Goal: Information Seeking & Learning: Learn about a topic

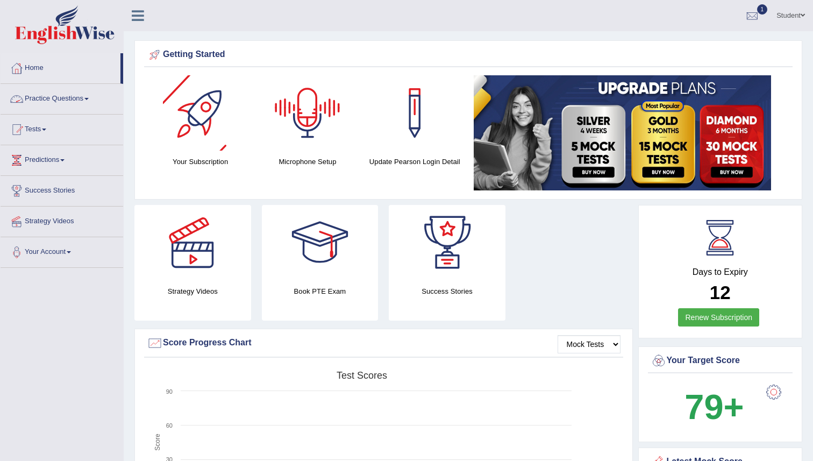
click at [81, 101] on link "Practice Questions" at bounding box center [62, 97] width 123 height 27
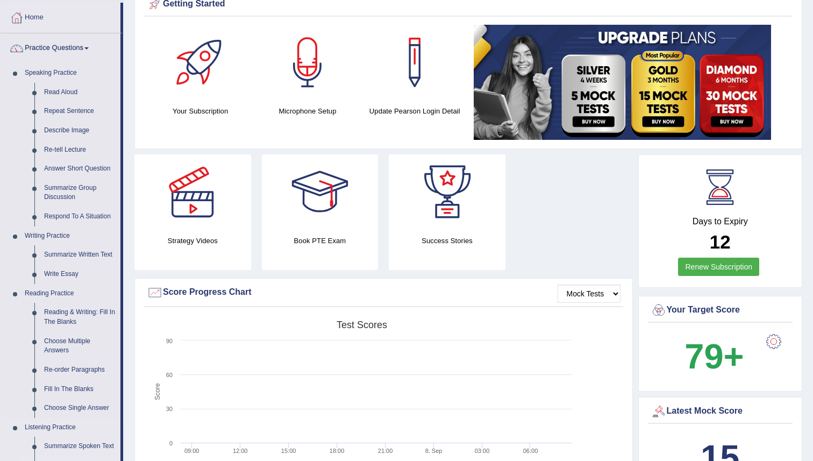
scroll to position [49, 0]
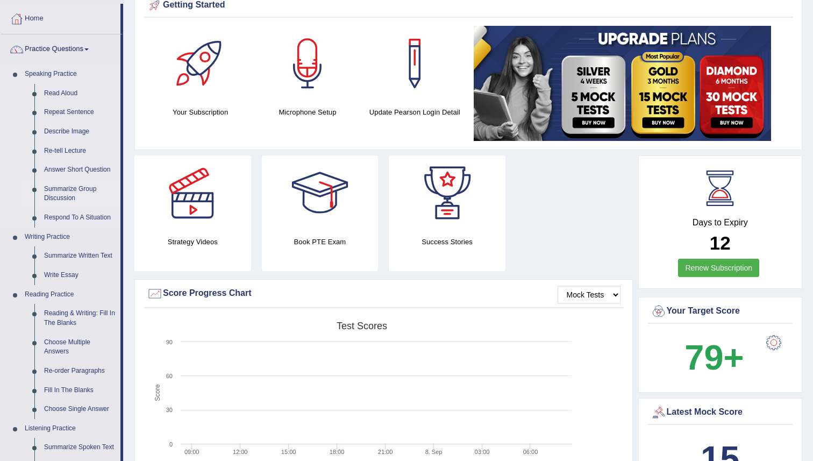
click at [79, 195] on link "Summarize Group Discussion" at bounding box center [79, 194] width 81 height 29
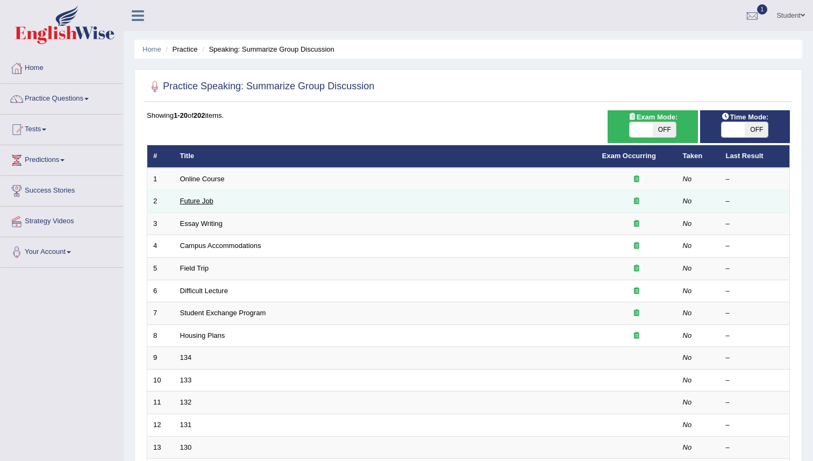
click at [203, 198] on link "Future Job" at bounding box center [196, 201] width 33 height 8
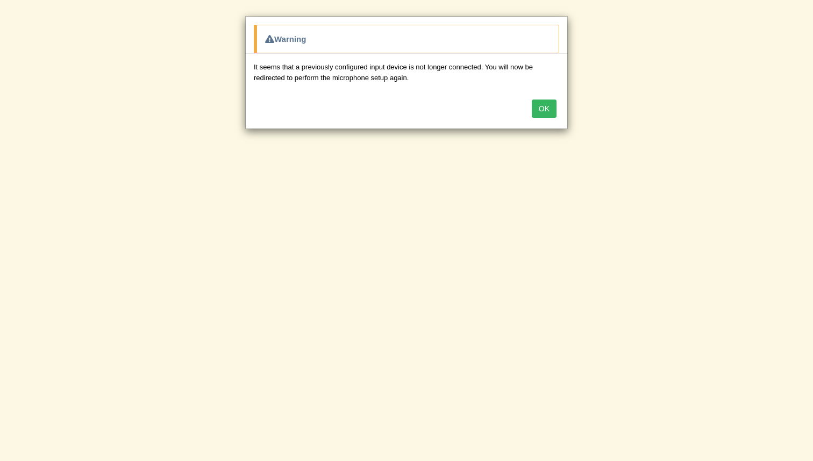
click at [540, 114] on button "OK" at bounding box center [544, 109] width 25 height 18
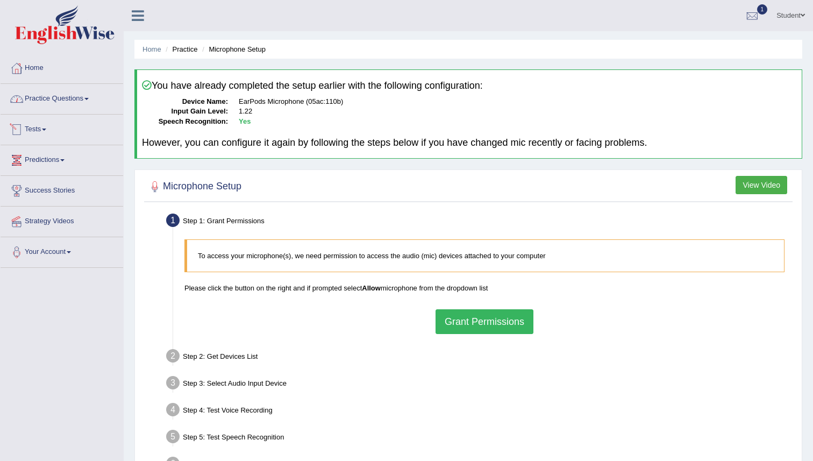
click at [74, 104] on link "Practice Questions" at bounding box center [62, 97] width 123 height 27
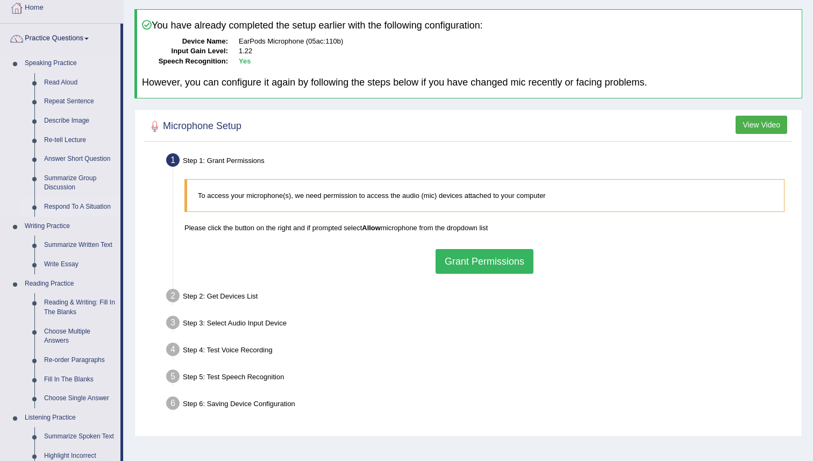
scroll to position [65, 0]
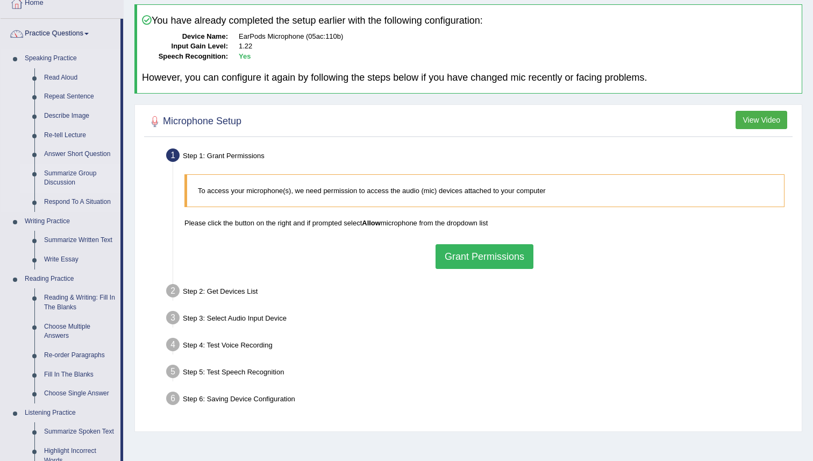
click at [73, 181] on link "Summarize Group Discussion" at bounding box center [79, 178] width 81 height 29
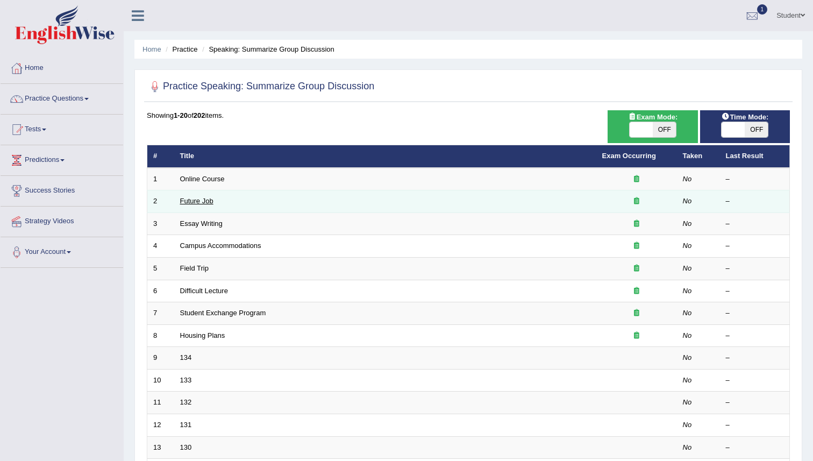
click at [207, 204] on link "Future Job" at bounding box center [196, 201] width 33 height 8
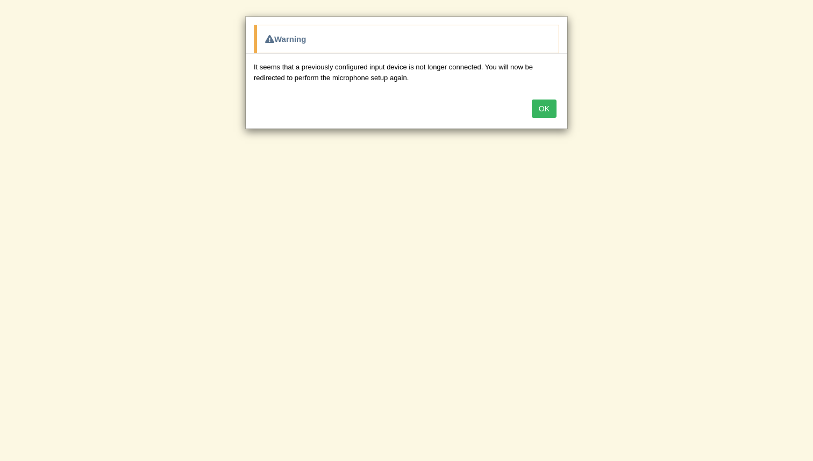
click at [528, 109] on div "OK" at bounding box center [407, 110] width 322 height 38
click at [552, 111] on button "OK" at bounding box center [544, 109] width 25 height 18
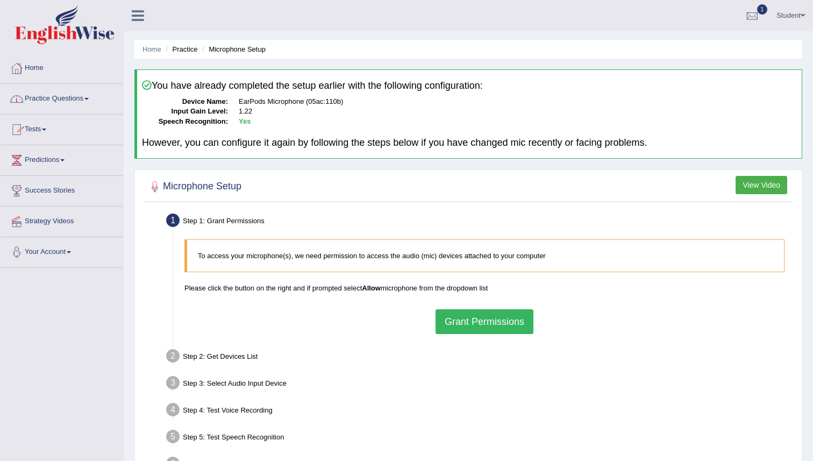
click at [56, 105] on link "Practice Questions" at bounding box center [62, 97] width 123 height 27
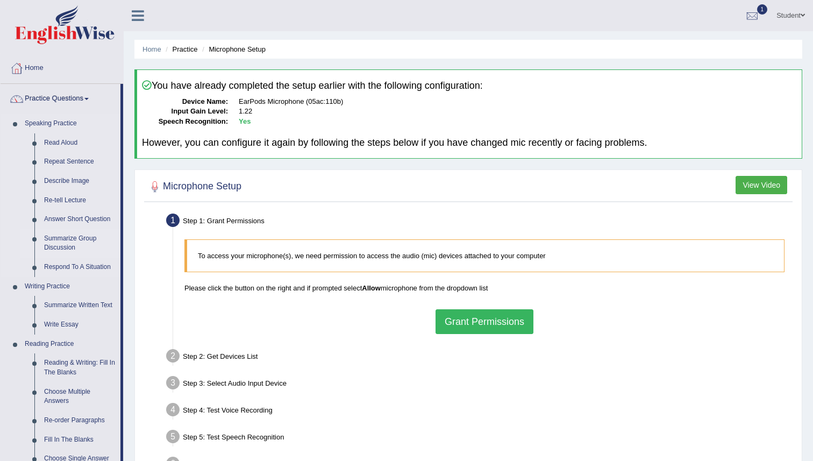
click at [70, 242] on link "Summarize Group Discussion" at bounding box center [79, 243] width 81 height 29
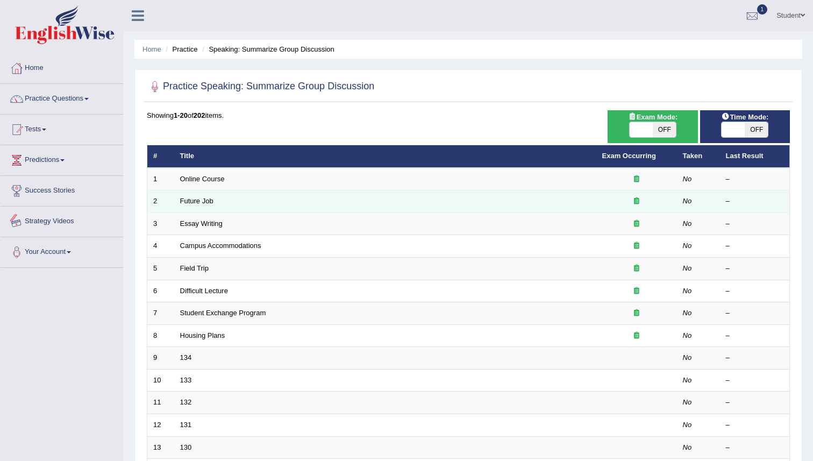
click at [174, 201] on td "Future Job" at bounding box center [385, 201] width 422 height 23
click at [190, 201] on link "Future Job" at bounding box center [196, 201] width 33 height 8
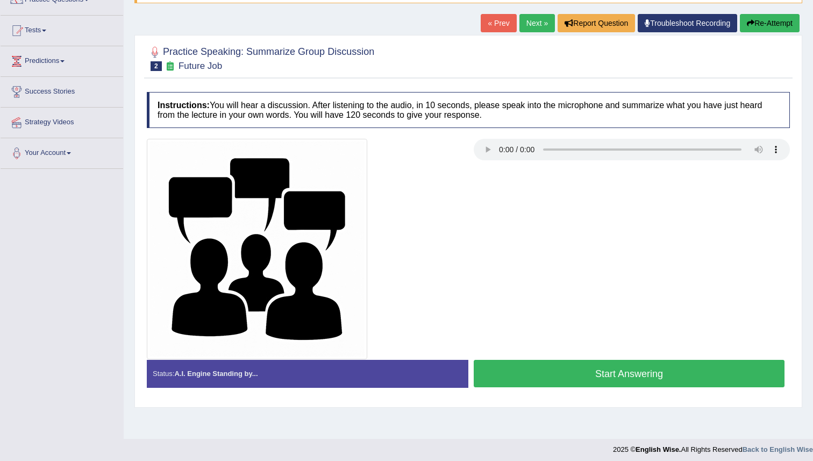
scroll to position [104, 0]
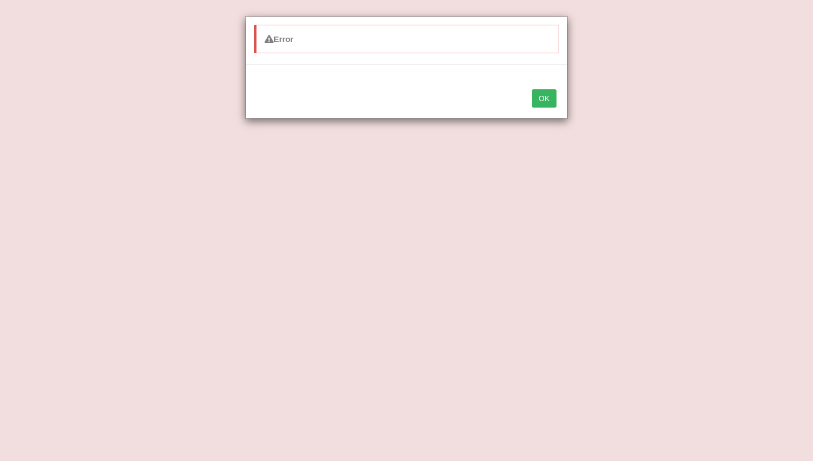
click at [543, 100] on button "OK" at bounding box center [544, 98] width 25 height 18
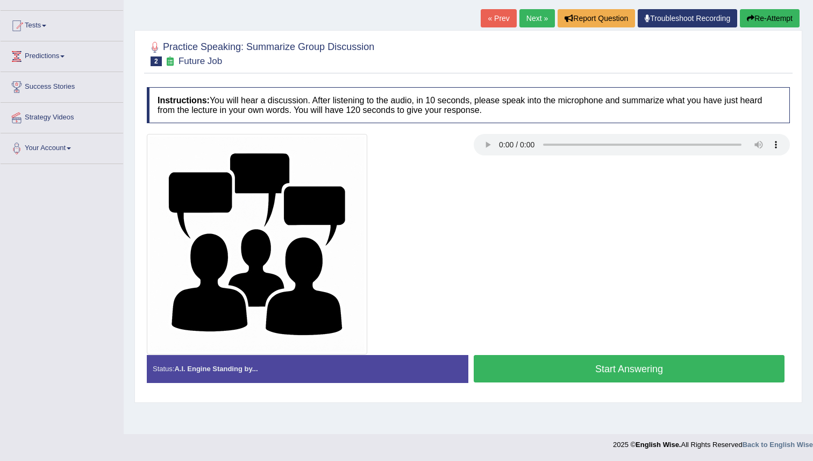
click at [541, 369] on button "Start Answering" at bounding box center [629, 368] width 311 height 27
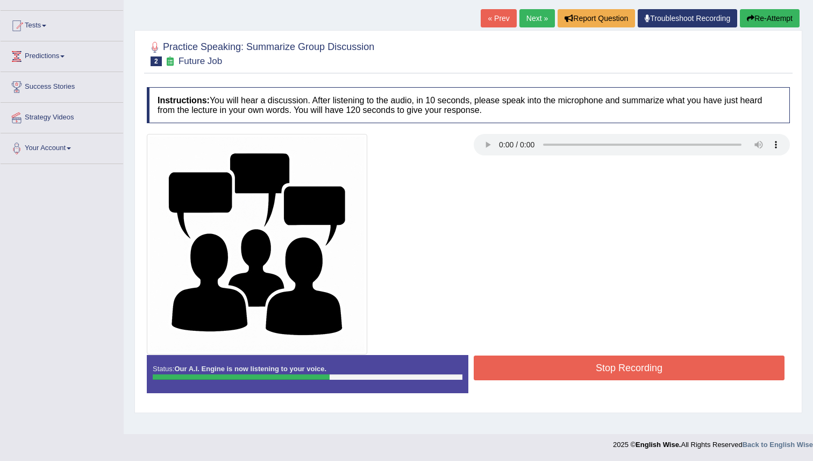
click at [530, 361] on button "Stop Recording" at bounding box center [629, 368] width 311 height 25
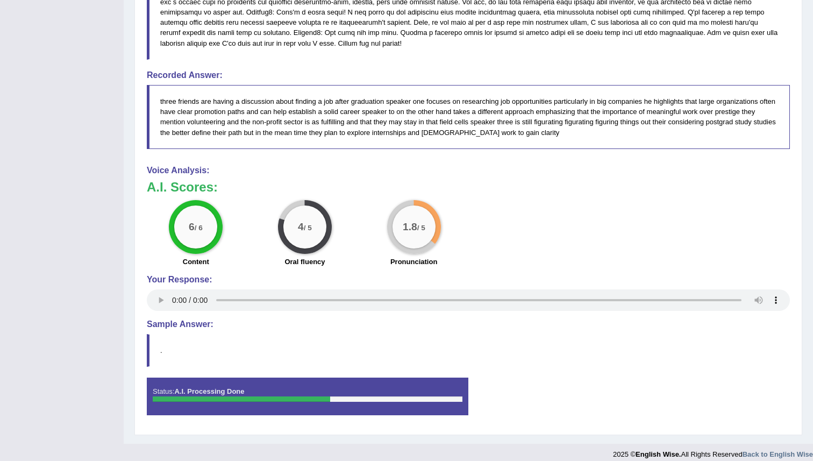
scroll to position [606, 0]
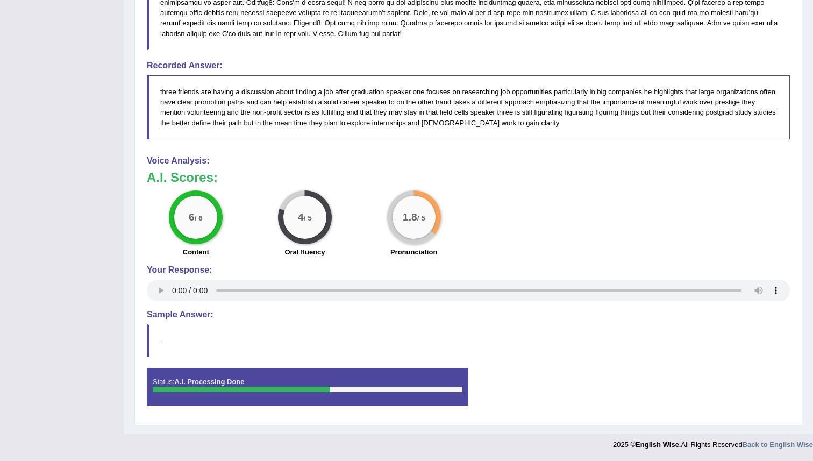
drag, startPoint x: 401, startPoint y: 215, endPoint x: 438, endPoint y: 215, distance: 37.1
click at [438, 215] on div "1.8 / 5" at bounding box center [414, 217] width 54 height 54
click at [414, 217] on big "1.8" at bounding box center [410, 217] width 15 height 12
drag, startPoint x: 417, startPoint y: 249, endPoint x: 447, endPoint y: 159, distance: 94.6
click at [450, 162] on div "Voice Analysis: A.I. Scores: 6 / 6 Content 4 / 5 Oral fluency 1.8 / 5 Pronuncia…" at bounding box center [468, 230] width 643 height 148
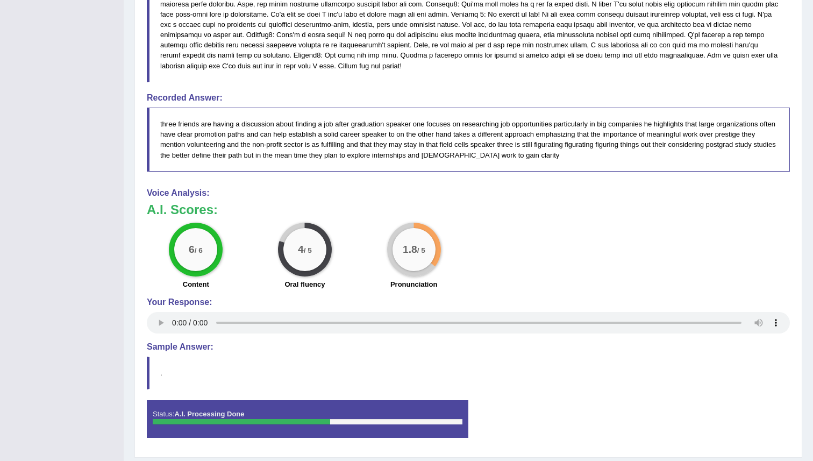
scroll to position [568, 0]
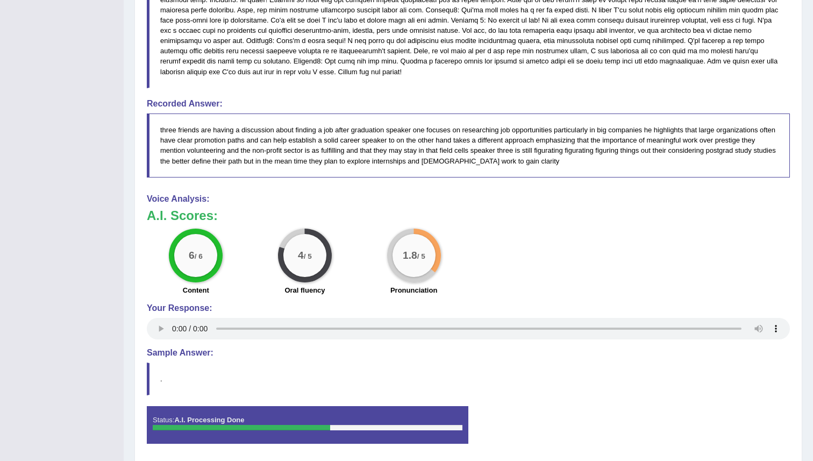
drag, startPoint x: 405, startPoint y: 250, endPoint x: 350, endPoint y: 197, distance: 76.1
click at [349, 200] on div "Voice Analysis: A.I. Scores: 6 / 6 Content 4 / 5 Oral fluency 1.8 / 5 Pronuncia…" at bounding box center [468, 268] width 643 height 148
drag, startPoint x: 395, startPoint y: 136, endPoint x: 470, endPoint y: 162, distance: 79.1
click at [470, 162] on blockquote "three friends are having a discussion about finding a job after graduation spea…" at bounding box center [468, 145] width 643 height 63
drag, startPoint x: 402, startPoint y: 48, endPoint x: 376, endPoint y: 137, distance: 92.8
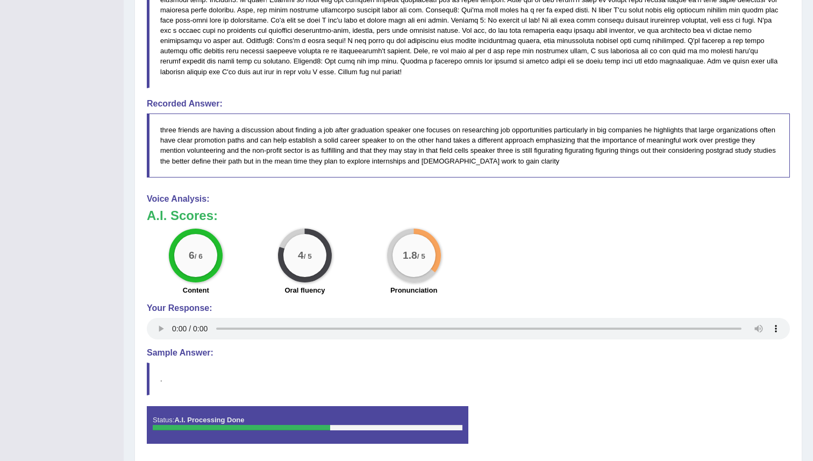
click at [376, 137] on div "Instructions: You will hear a discussion. After listening to the audio, in 10 s…" at bounding box center [468, 38] width 649 height 840
click at [437, 147] on blockquote "three friends are having a discussion about finding a job after graduation spea…" at bounding box center [468, 145] width 643 height 63
drag, startPoint x: 356, startPoint y: 165, endPoint x: 445, endPoint y: 224, distance: 107.1
click at [445, 224] on div "Instructions: You will hear a discussion. After listening to the audio, in 10 s…" at bounding box center [468, 38] width 649 height 840
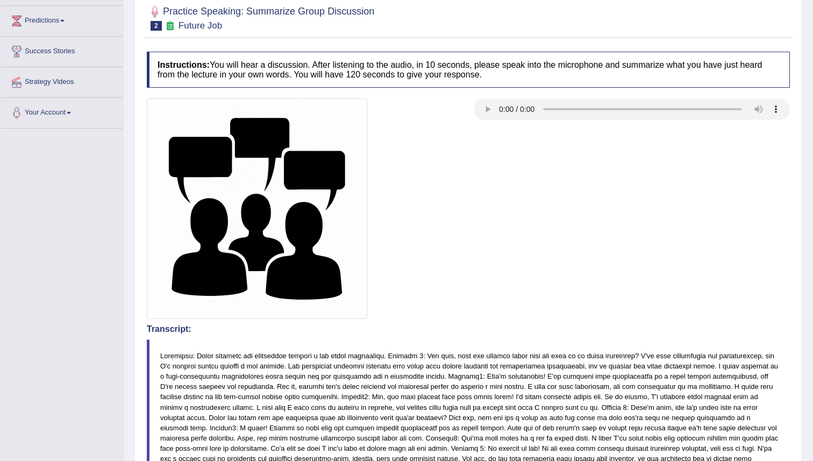
scroll to position [0, 0]
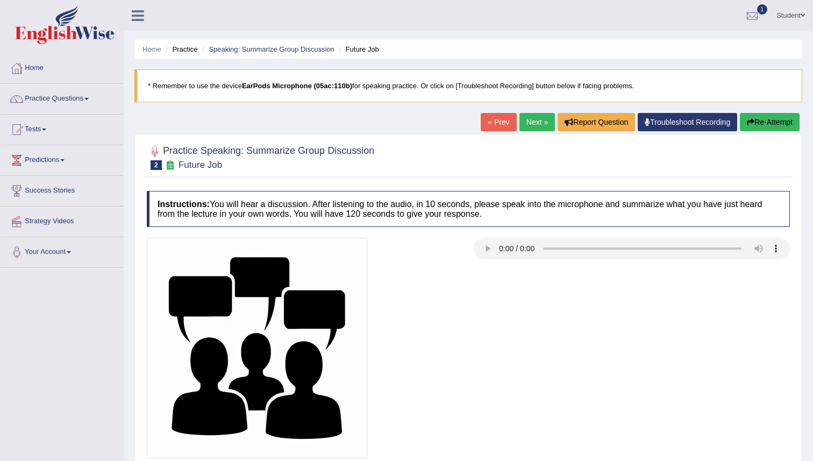
click at [754, 126] on button "Re-Attempt" at bounding box center [770, 122] width 60 height 18
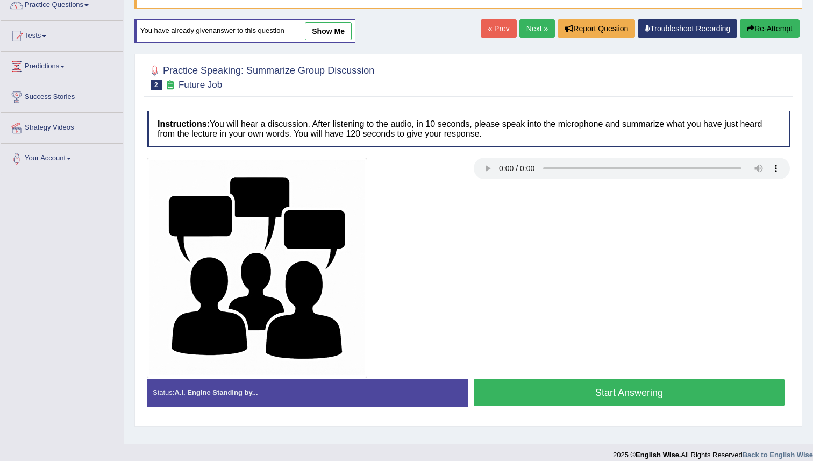
scroll to position [104, 0]
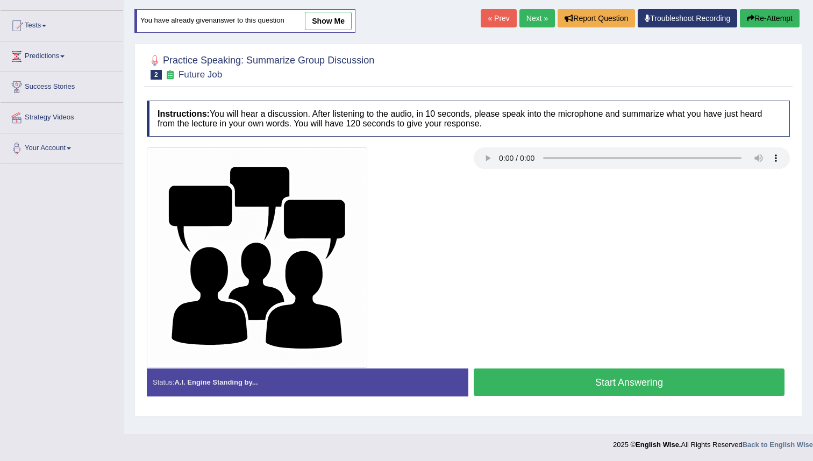
click at [540, 384] on button "Start Answering" at bounding box center [629, 382] width 311 height 27
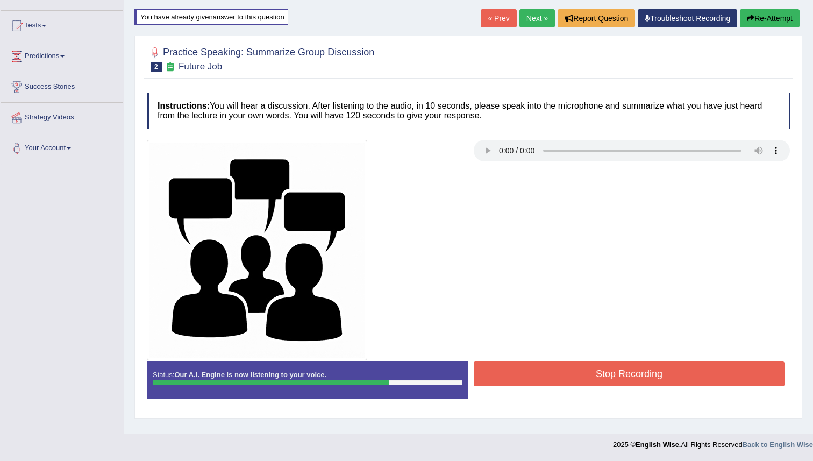
click at [549, 363] on button "Stop Recording" at bounding box center [629, 374] width 311 height 25
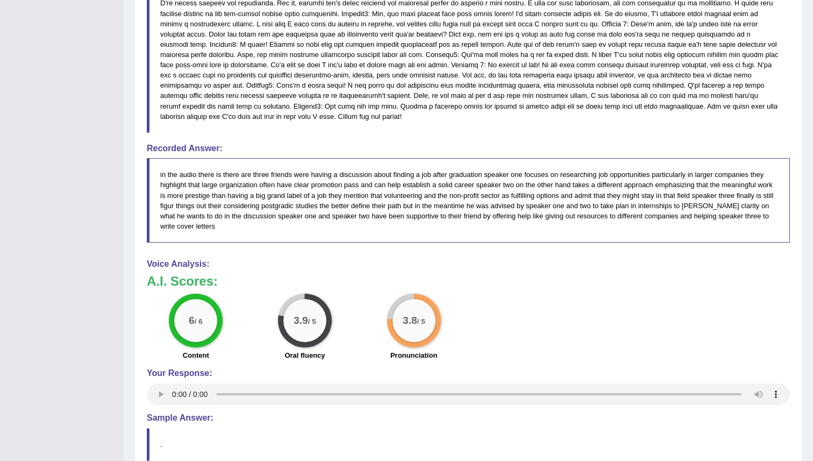
scroll to position [0, 0]
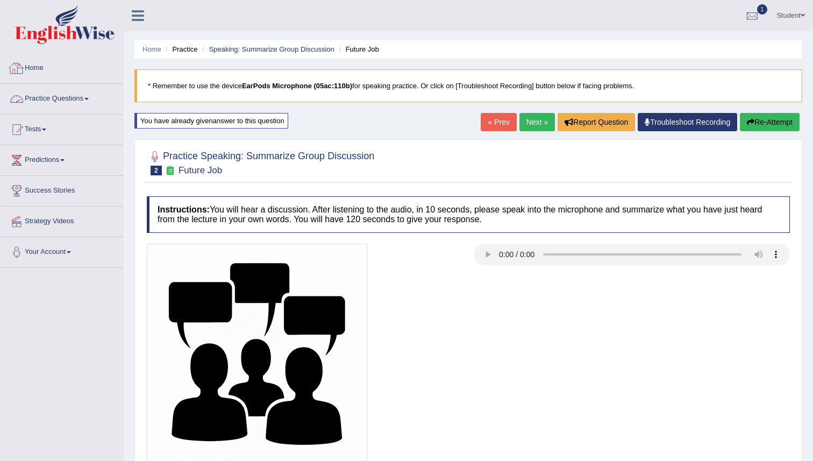
click at [75, 98] on link "Practice Questions" at bounding box center [62, 97] width 123 height 27
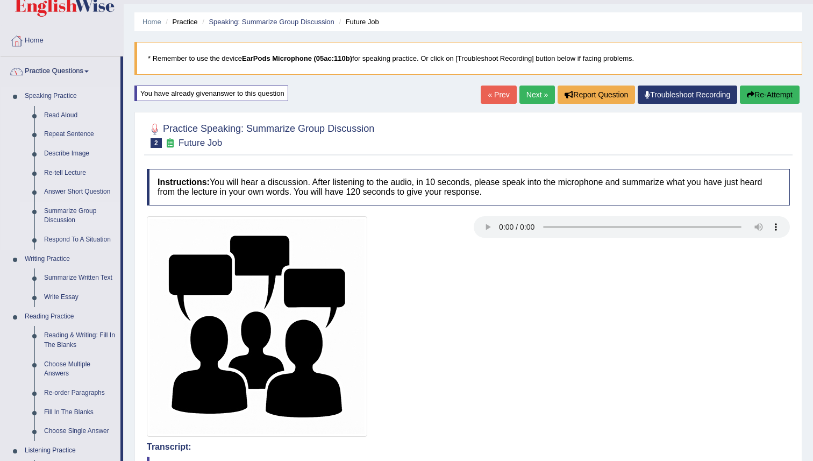
scroll to position [44, 0]
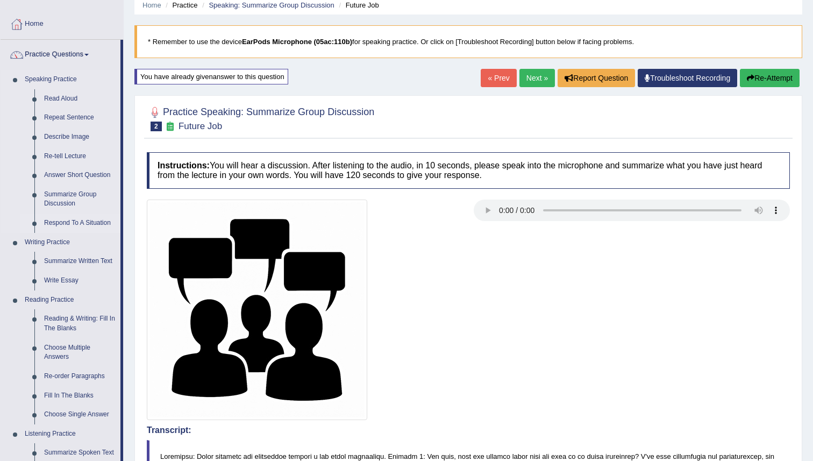
click at [76, 221] on link "Respond To A Situation" at bounding box center [79, 223] width 81 height 19
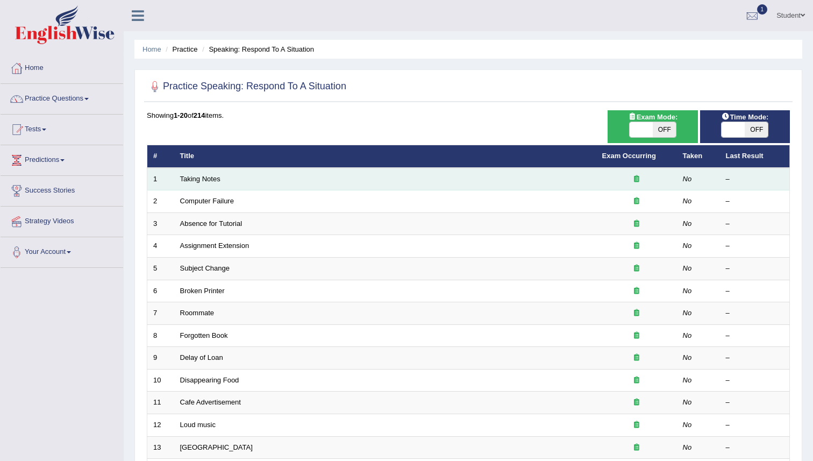
click at [207, 174] on td "Taking Notes" at bounding box center [385, 179] width 422 height 23
click at [206, 180] on link "Taking Notes" at bounding box center [200, 179] width 40 height 8
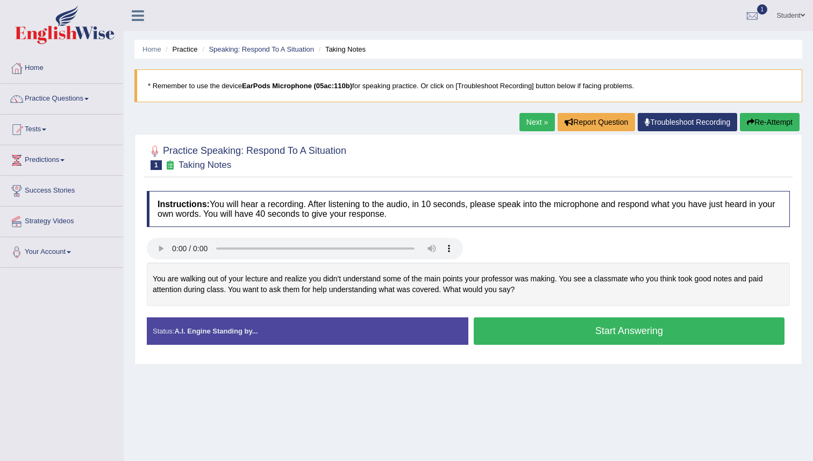
click at [569, 339] on button "Start Answering" at bounding box center [629, 330] width 311 height 27
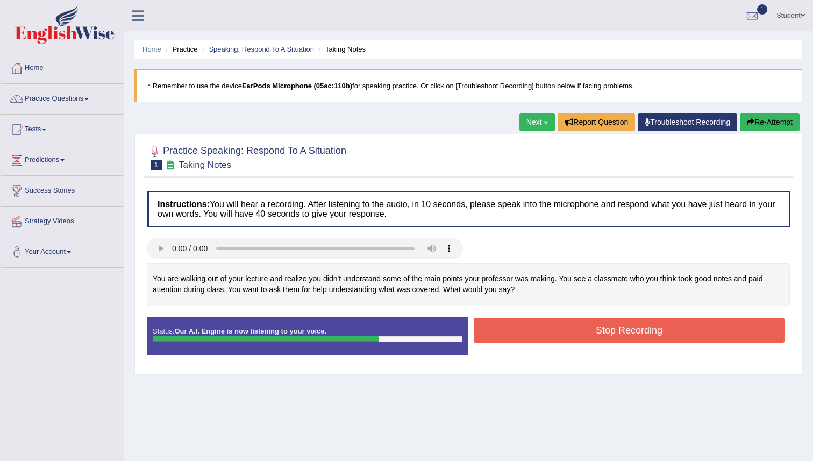
click at [567, 337] on button "Stop Recording" at bounding box center [629, 330] width 311 height 25
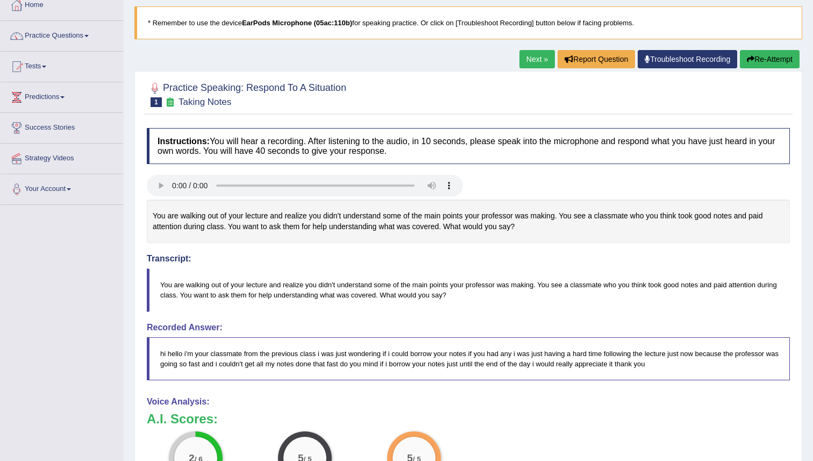
scroll to position [64, 0]
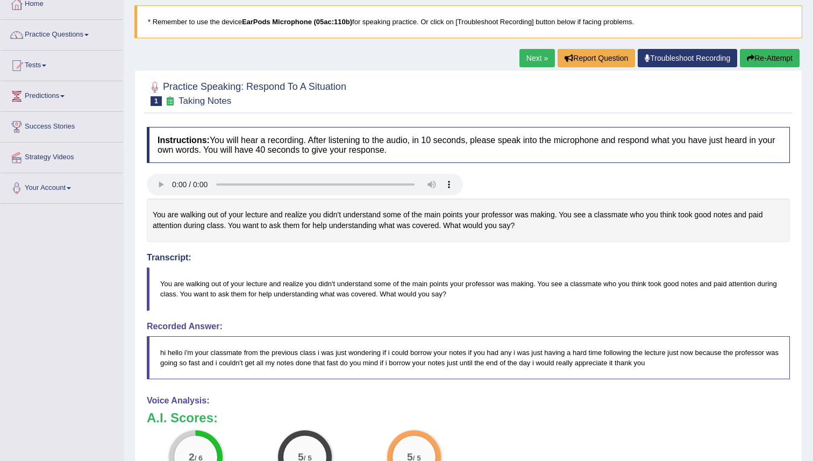
drag, startPoint x: 273, startPoint y: 227, endPoint x: 373, endPoint y: 208, distance: 101.3
click at [373, 208] on div "You are walking out of your lecture and realize you didn't understand some of t…" at bounding box center [468, 221] width 643 height 44
click at [363, 225] on div "You are walking out of your lecture and realize you didn't understand some of t…" at bounding box center [468, 221] width 643 height 44
drag, startPoint x: 243, startPoint y: 237, endPoint x: 355, endPoint y: 231, distance: 112.0
click at [353, 232] on div "You are walking out of your lecture and realize you didn't understand some of t…" at bounding box center [468, 221] width 643 height 44
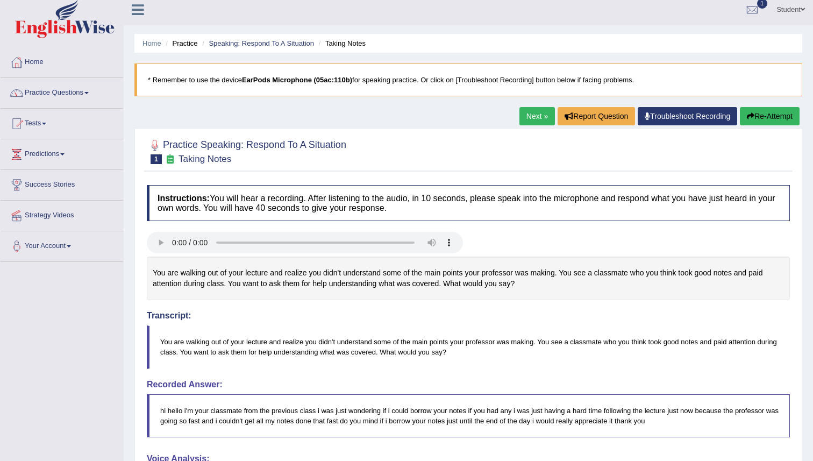
scroll to position [0, 0]
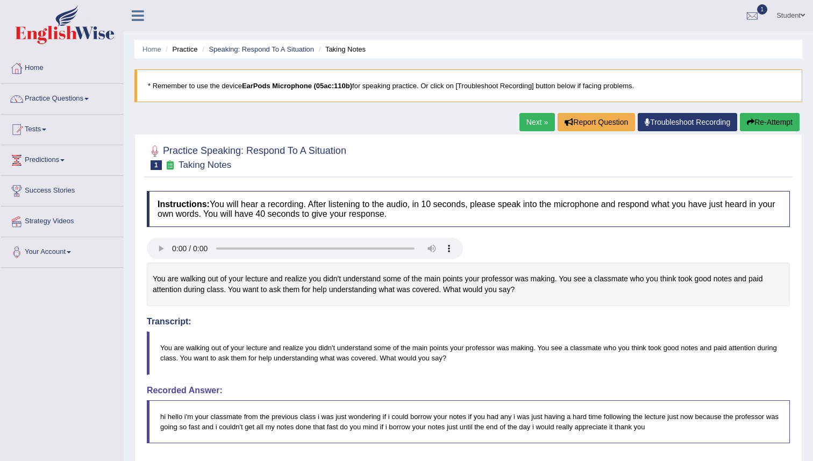
click at [752, 128] on button "Re-Attempt" at bounding box center [770, 122] width 60 height 18
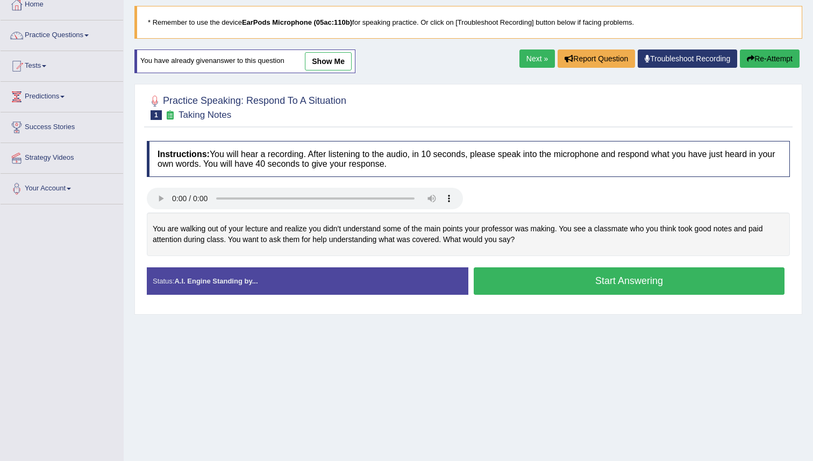
scroll to position [83, 0]
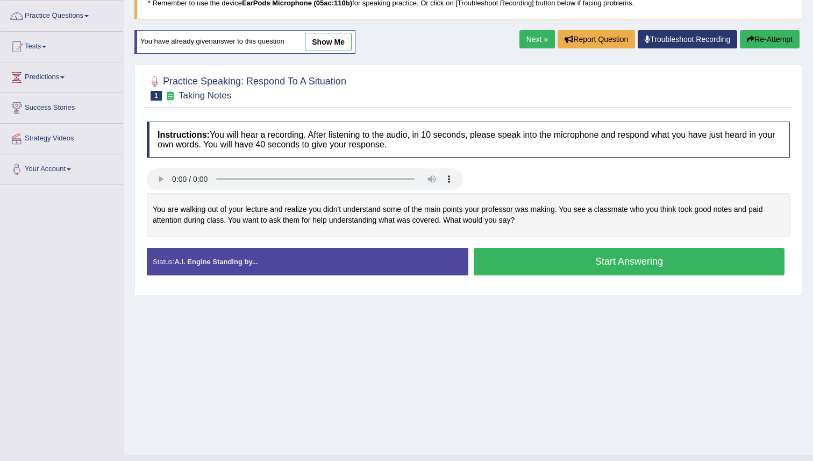
click at [508, 255] on button "Start Answering" at bounding box center [629, 261] width 311 height 27
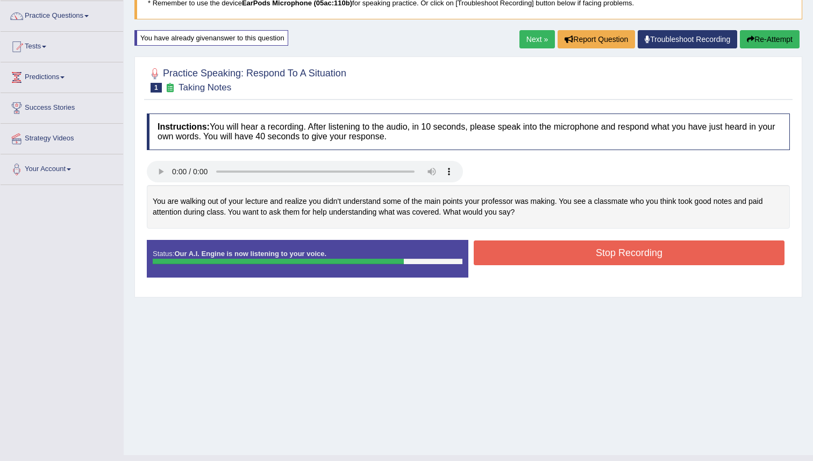
click at [511, 253] on button "Stop Recording" at bounding box center [629, 252] width 311 height 25
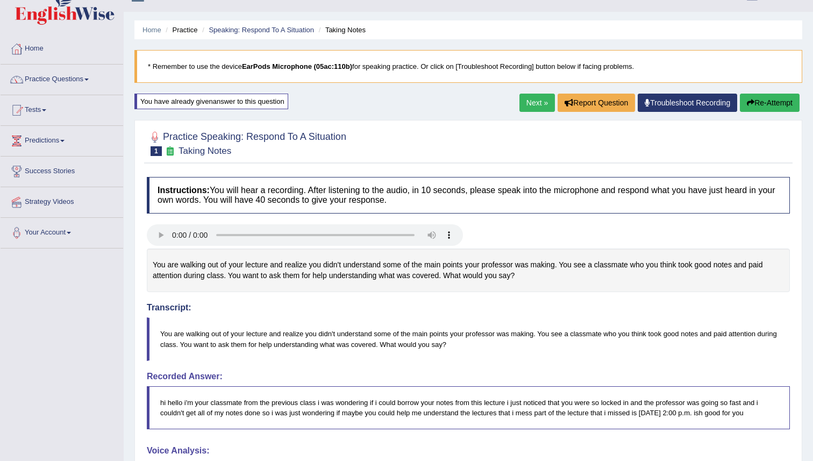
scroll to position [0, 0]
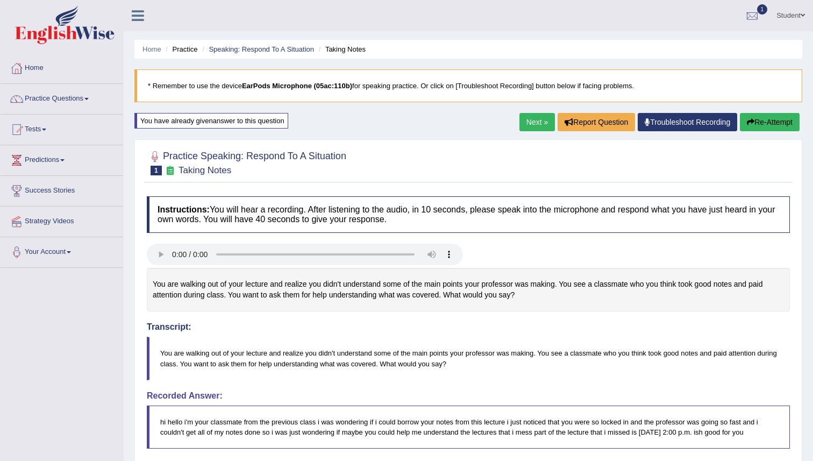
click at [525, 128] on link "Next »" at bounding box center [538, 122] width 36 height 18
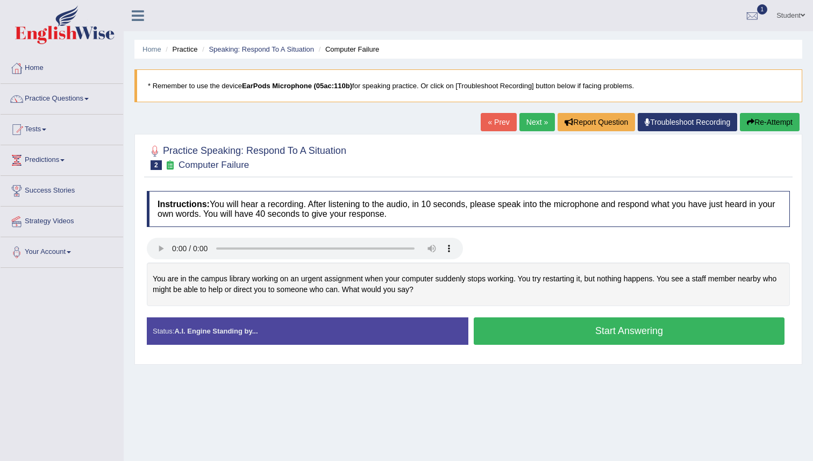
click at [512, 336] on button "Start Answering" at bounding box center [629, 330] width 311 height 27
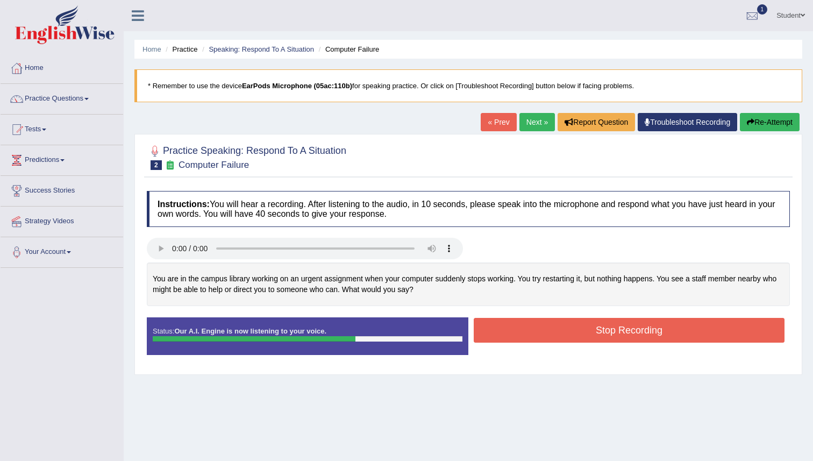
click at [512, 336] on button "Stop Recording" at bounding box center [629, 330] width 311 height 25
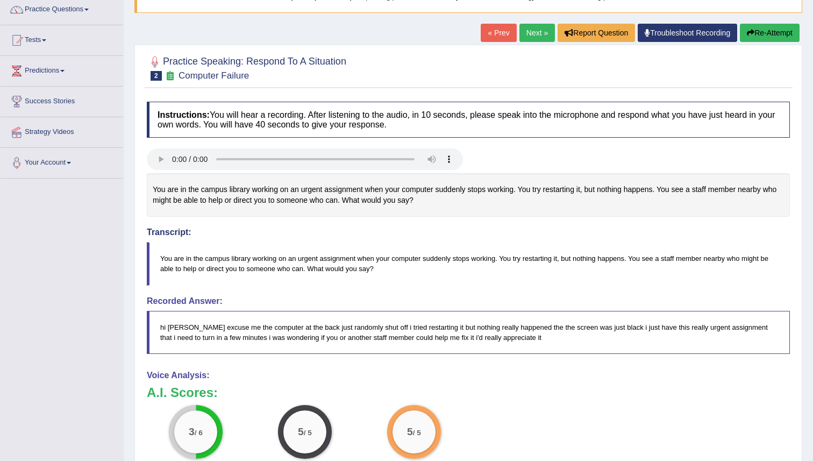
scroll to position [89, 0]
drag, startPoint x: 216, startPoint y: 260, endPoint x: 267, endPoint y: 260, distance: 50.6
click at [246, 260] on blockquote "You are in the campus library working on an urgent assignment when your compute…" at bounding box center [468, 264] width 643 height 43
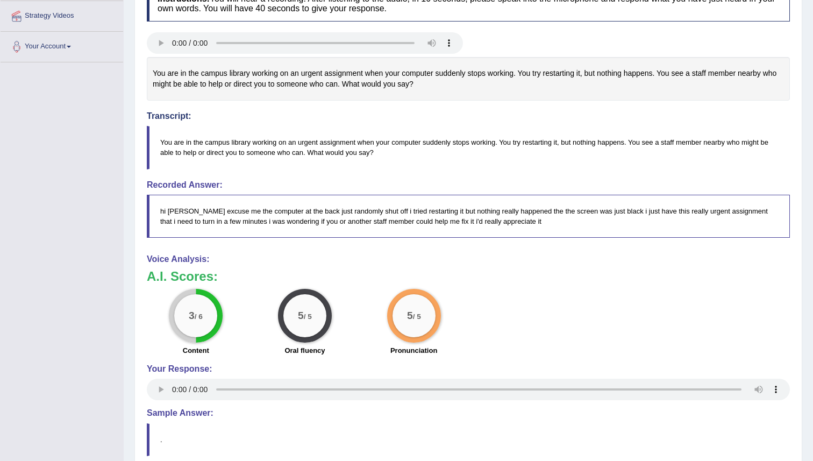
scroll to position [206, 0]
drag, startPoint x: 636, startPoint y: 147, endPoint x: 734, endPoint y: 146, distance: 97.4
click at [734, 146] on blockquote "You are in the campus library working on an urgent assignment when your compute…" at bounding box center [468, 146] width 643 height 43
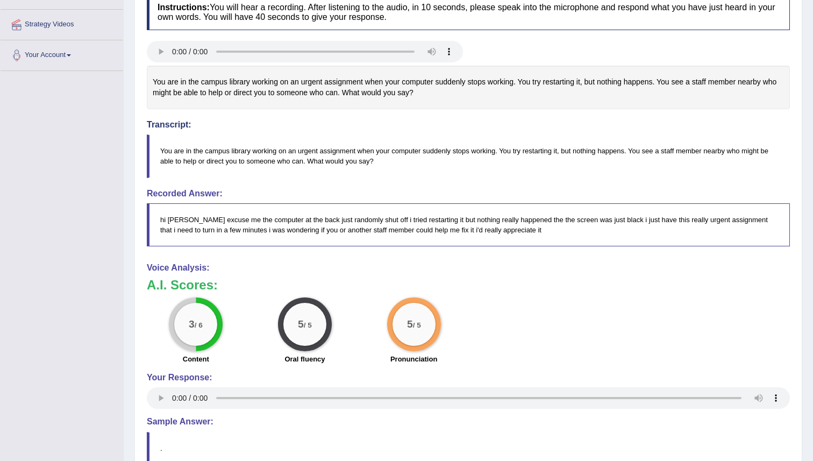
scroll to position [185, 0]
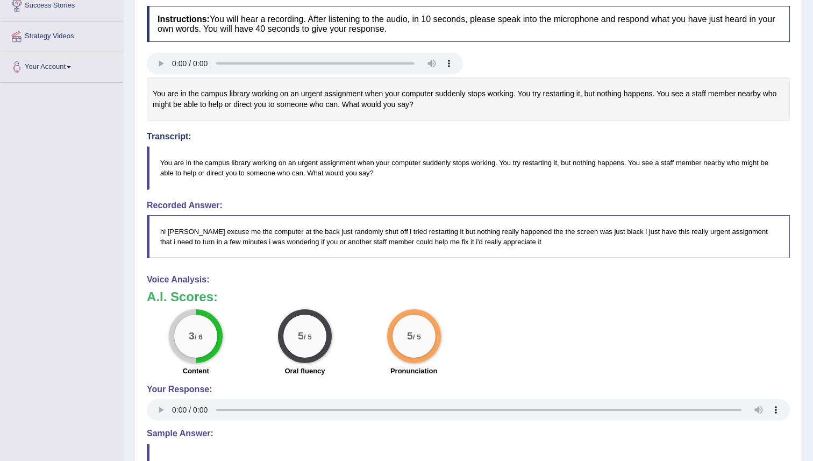
drag, startPoint x: 489, startPoint y: 236, endPoint x: 598, endPoint y: 222, distance: 110.2
click at [595, 222] on blockquote "hi sir excuse me the computer at the back just randomly shut off i tried restar…" at bounding box center [468, 236] width 643 height 43
drag, startPoint x: 349, startPoint y: 157, endPoint x: 467, endPoint y: 183, distance: 121.3
click at [462, 180] on blockquote "You are in the campus library working on an urgent assignment when your compute…" at bounding box center [468, 167] width 643 height 43
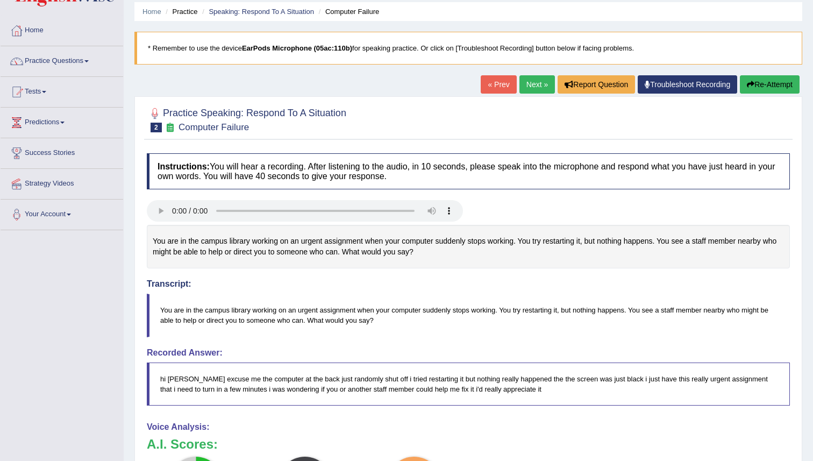
scroll to position [22, 0]
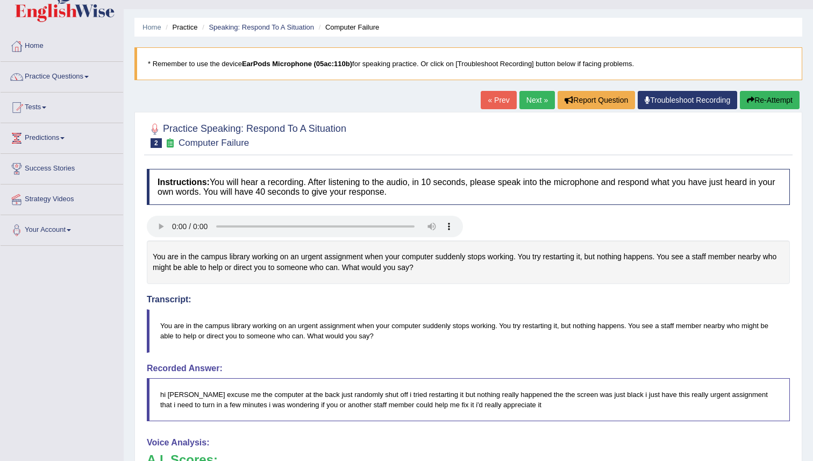
click at [796, 101] on button "Re-Attempt" at bounding box center [770, 100] width 60 height 18
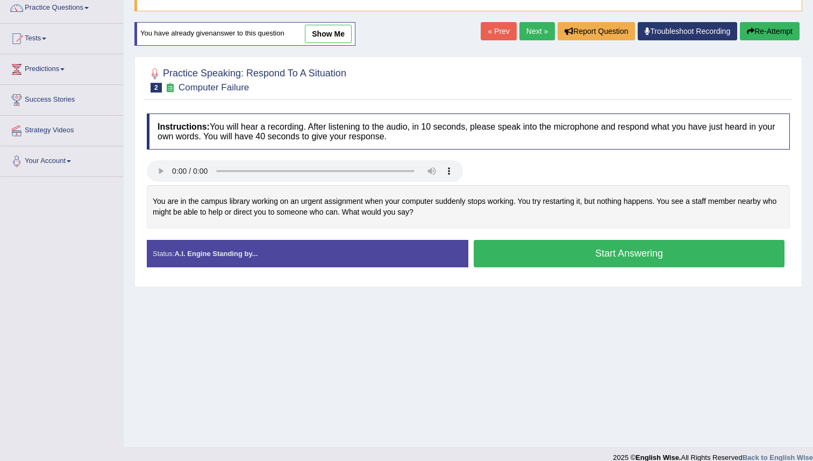
scroll to position [104, 0]
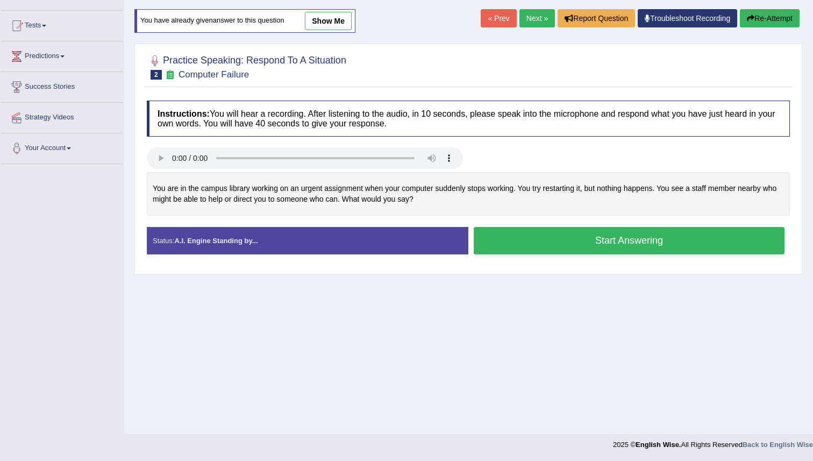
click at [530, 244] on button "Start Answering" at bounding box center [629, 240] width 311 height 27
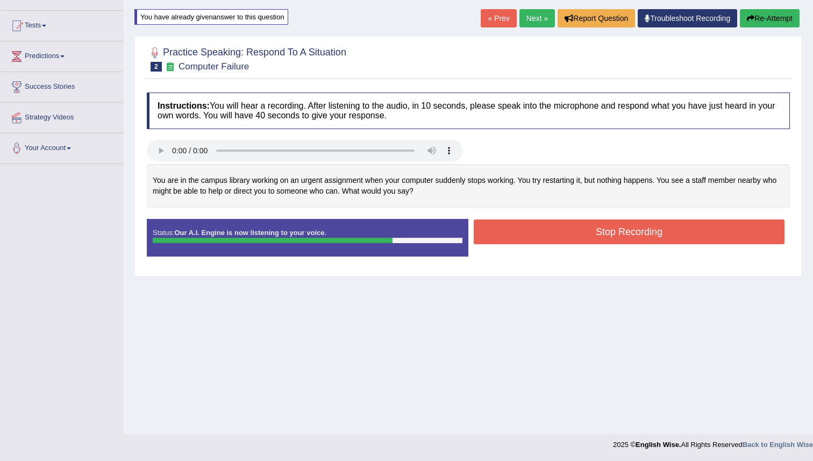
click at [530, 237] on button "Stop Recording" at bounding box center [629, 232] width 311 height 25
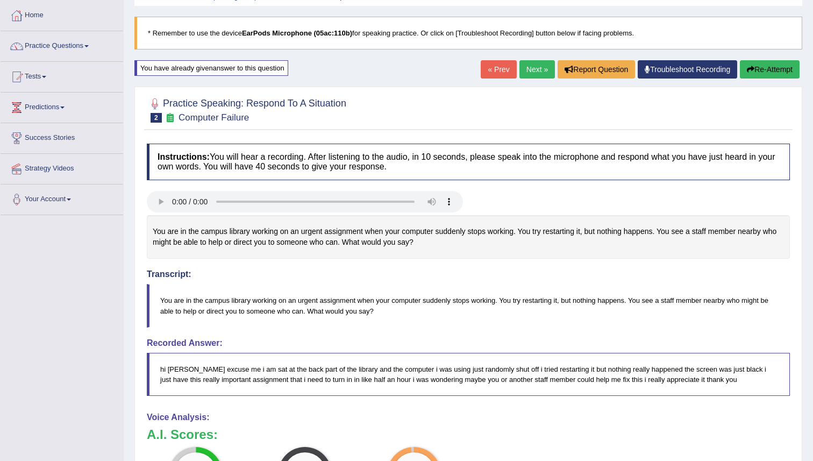
scroll to position [0, 0]
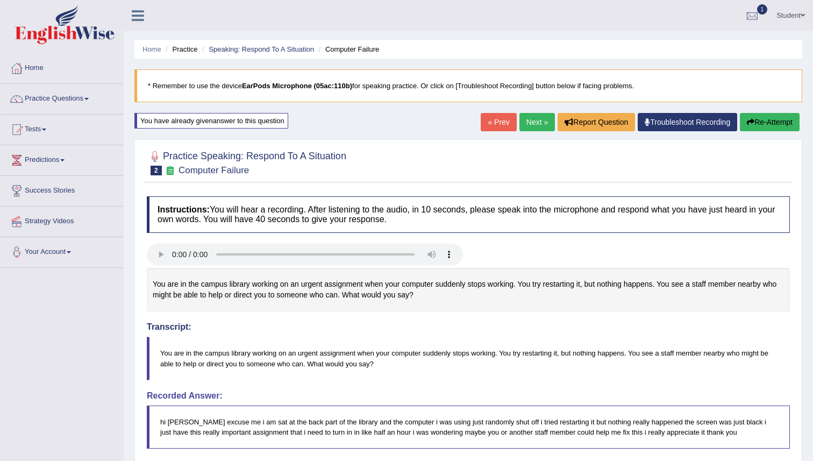
click at [759, 124] on button "Re-Attempt" at bounding box center [770, 122] width 60 height 18
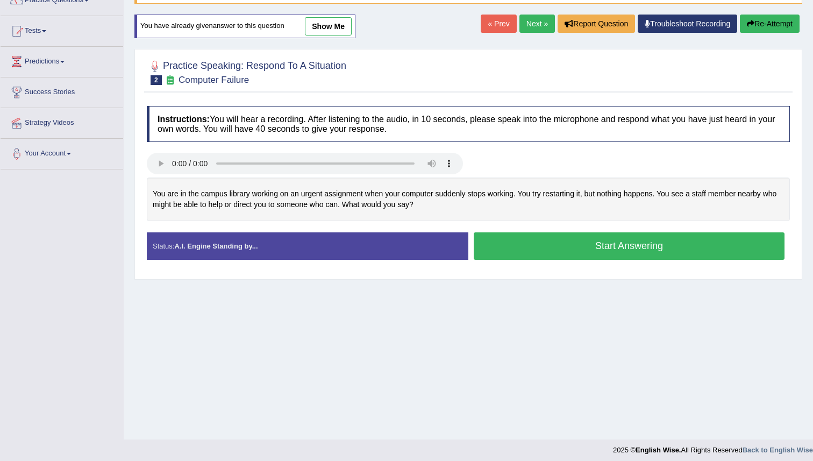
scroll to position [104, 0]
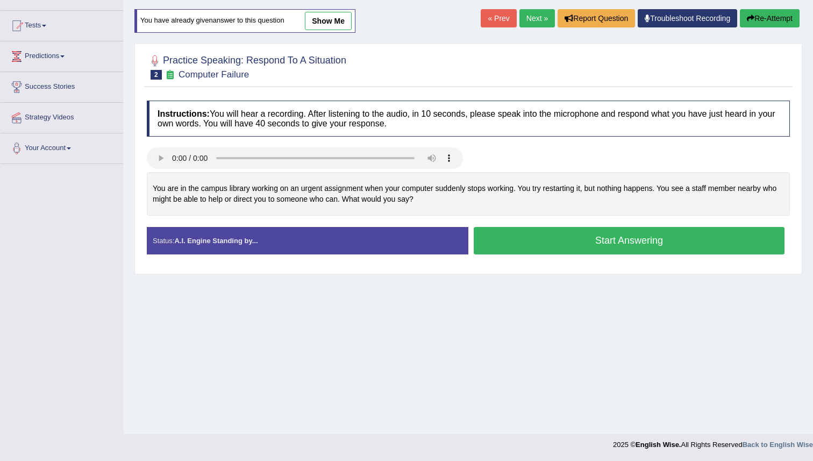
click at [537, 249] on button "Start Answering" at bounding box center [629, 240] width 311 height 27
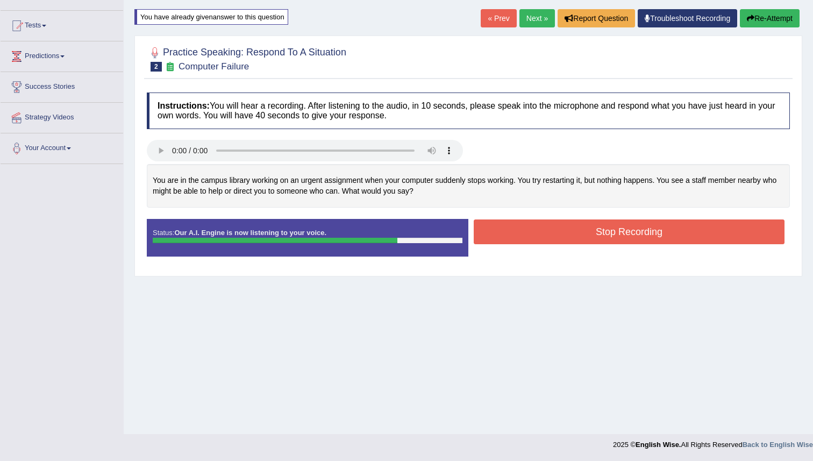
click at [532, 235] on button "Stop Recording" at bounding box center [629, 232] width 311 height 25
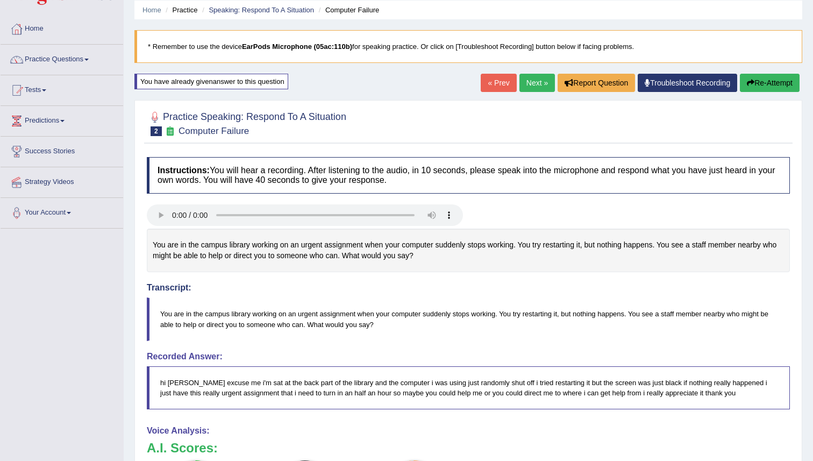
scroll to position [0, 0]
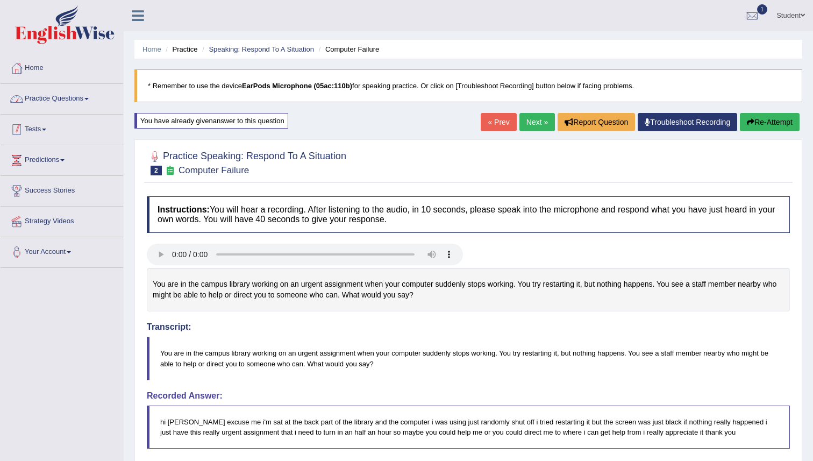
click at [88, 98] on link "Practice Questions" at bounding box center [62, 97] width 123 height 27
